Goal: Task Accomplishment & Management: Use online tool/utility

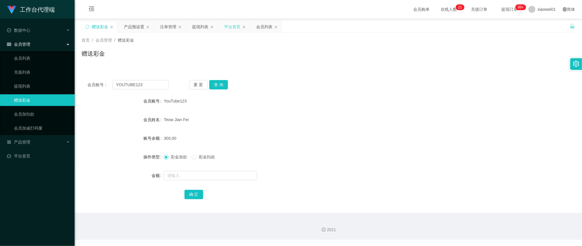
click at [242, 23] on div "平台首页" at bounding box center [233, 26] width 31 height 11
click at [235, 32] on div "平台首页" at bounding box center [232, 26] width 16 height 11
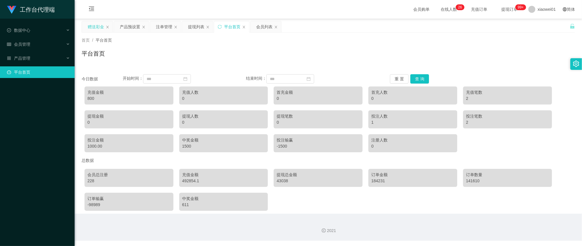
click at [100, 26] on div "赠送彩金" at bounding box center [96, 26] width 16 height 11
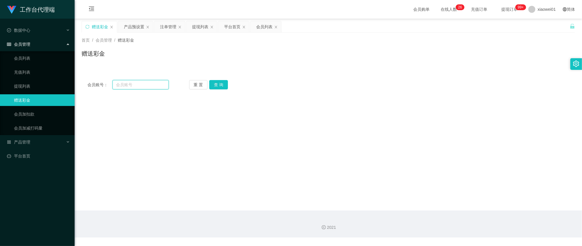
click at [130, 84] on input "text" at bounding box center [140, 84] width 56 height 9
paste input "YOUTUBE123"
type input "YOUTUBE123"
click at [222, 83] on button "查 询" at bounding box center [218, 84] width 19 height 9
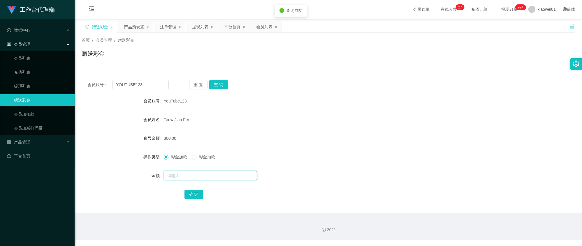
drag, startPoint x: 189, startPoint y: 171, endPoint x: 191, endPoint y: 177, distance: 6.6
click at [189, 170] on div at bounding box center [308, 176] width 288 height 12
type input "200"
click at [185, 198] on button "确 定" at bounding box center [193, 194] width 19 height 9
click at [375, 87] on div "会员账号： YOUTUBE123 重 置 查 询" at bounding box center [328, 84] width 493 height 9
